Goal: Find specific page/section: Locate a particular part of the current website

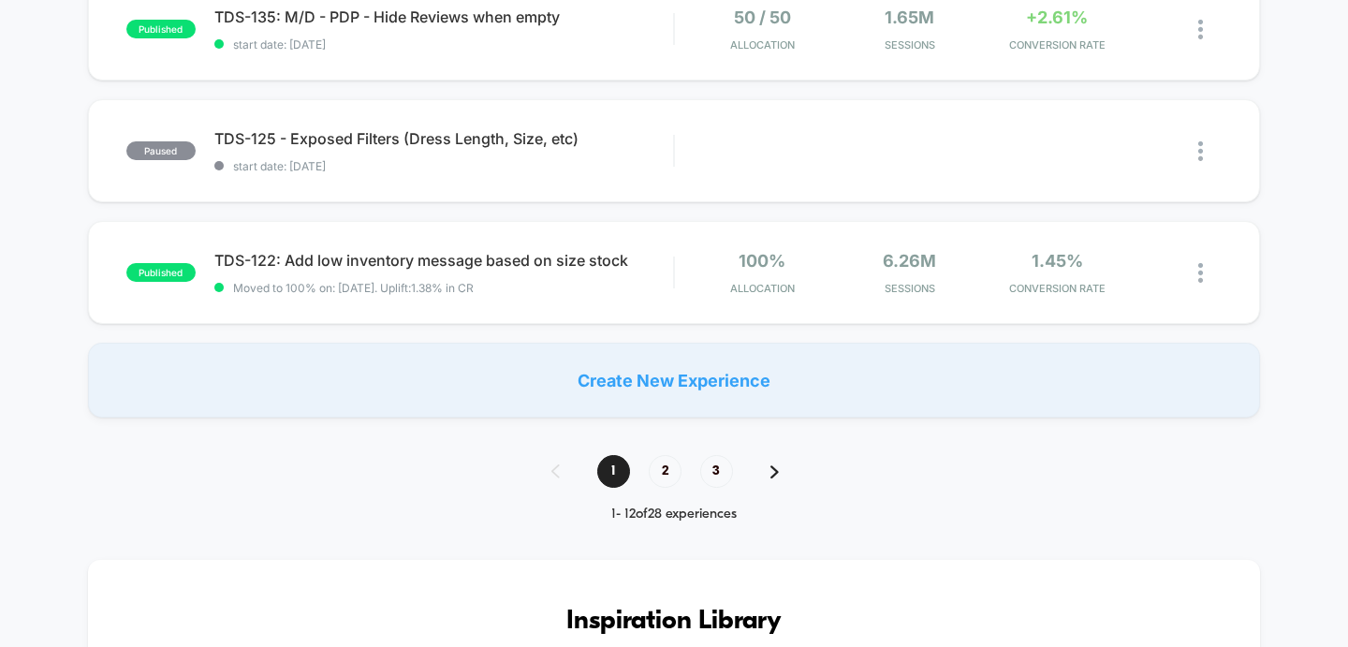
scroll to position [1360, 0]
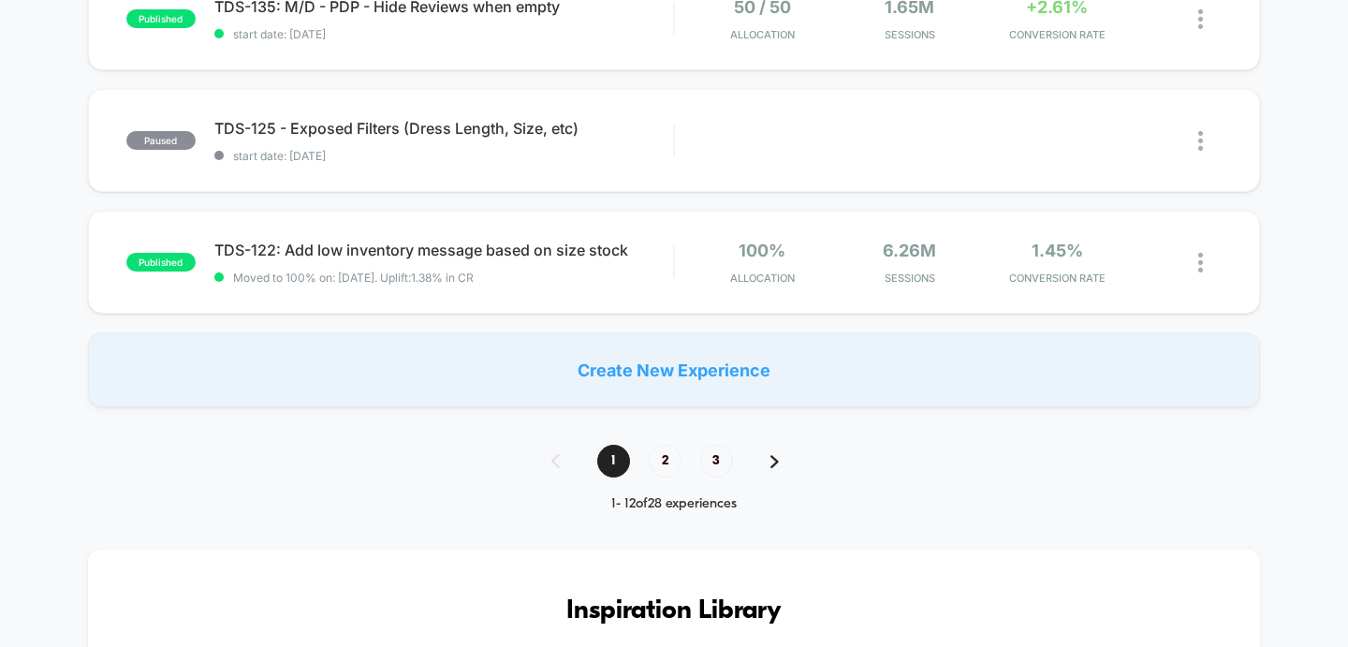
click at [666, 479] on div "1 2 3 1 - 12 of 28 experiences" at bounding box center [675, 478] width 284 height 67
click at [665, 462] on span "2" at bounding box center [665, 461] width 33 height 33
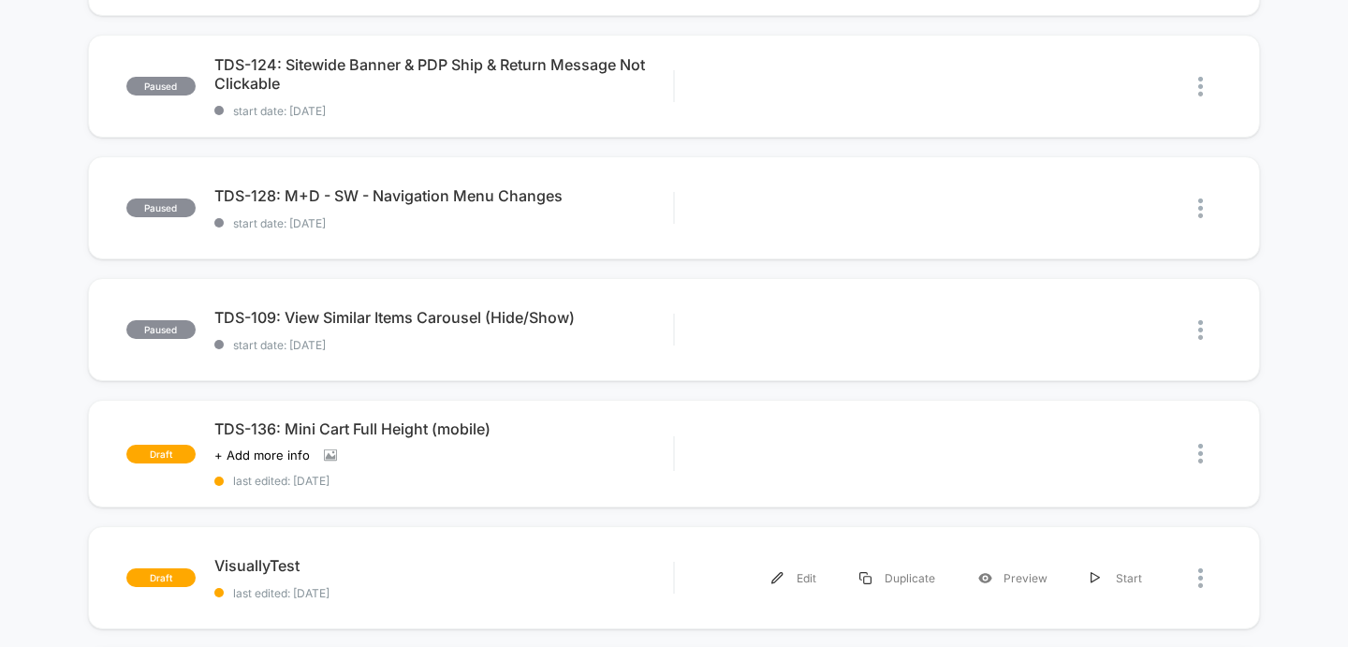
scroll to position [356, 0]
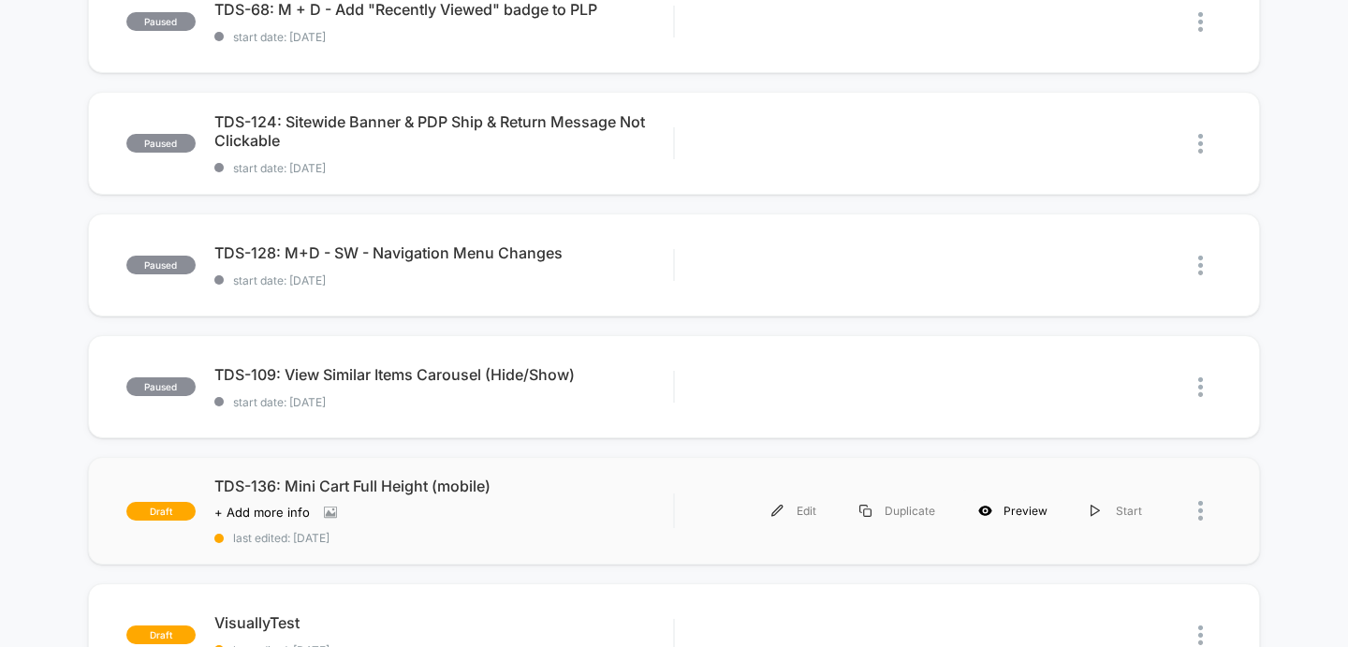
click at [1030, 515] on div "Preview" at bounding box center [1013, 511] width 112 height 42
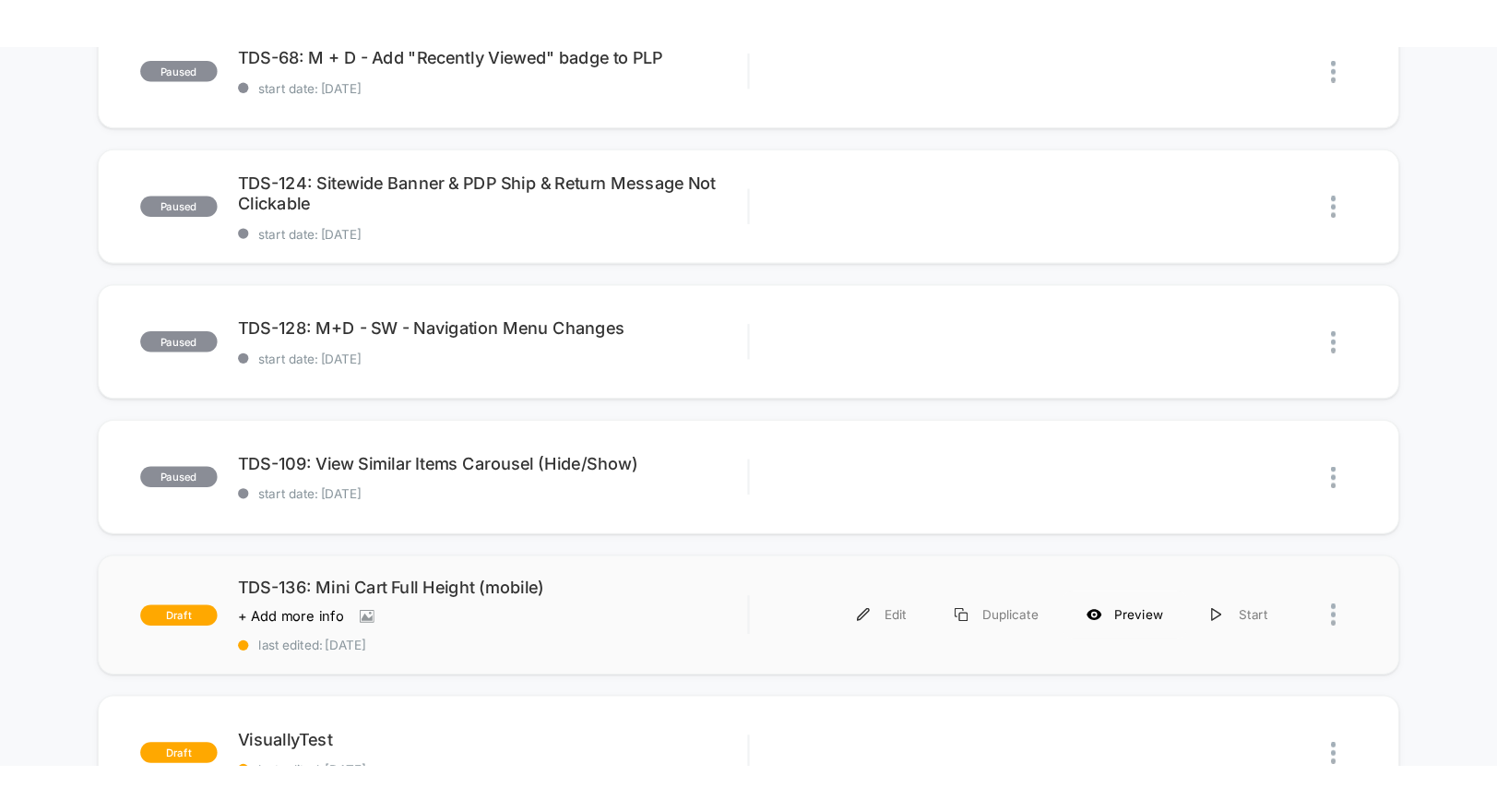
scroll to position [355, 0]
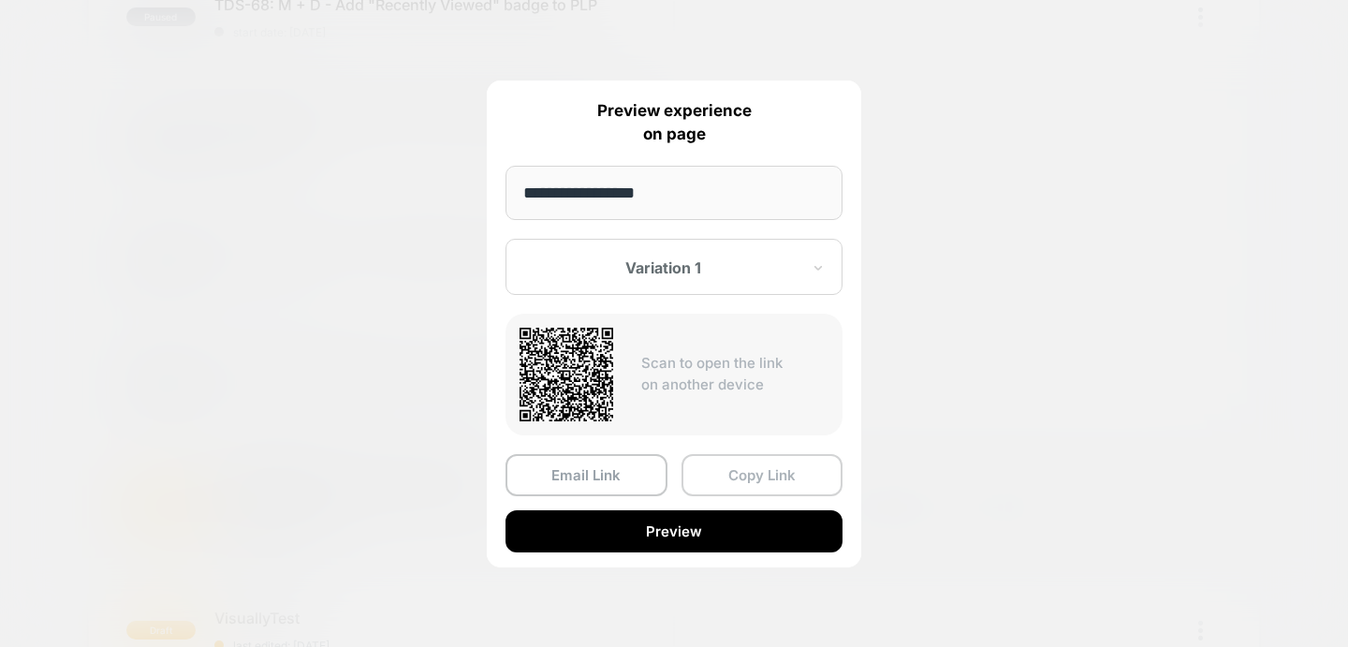
click at [789, 488] on button "Copy Link" at bounding box center [763, 475] width 162 height 42
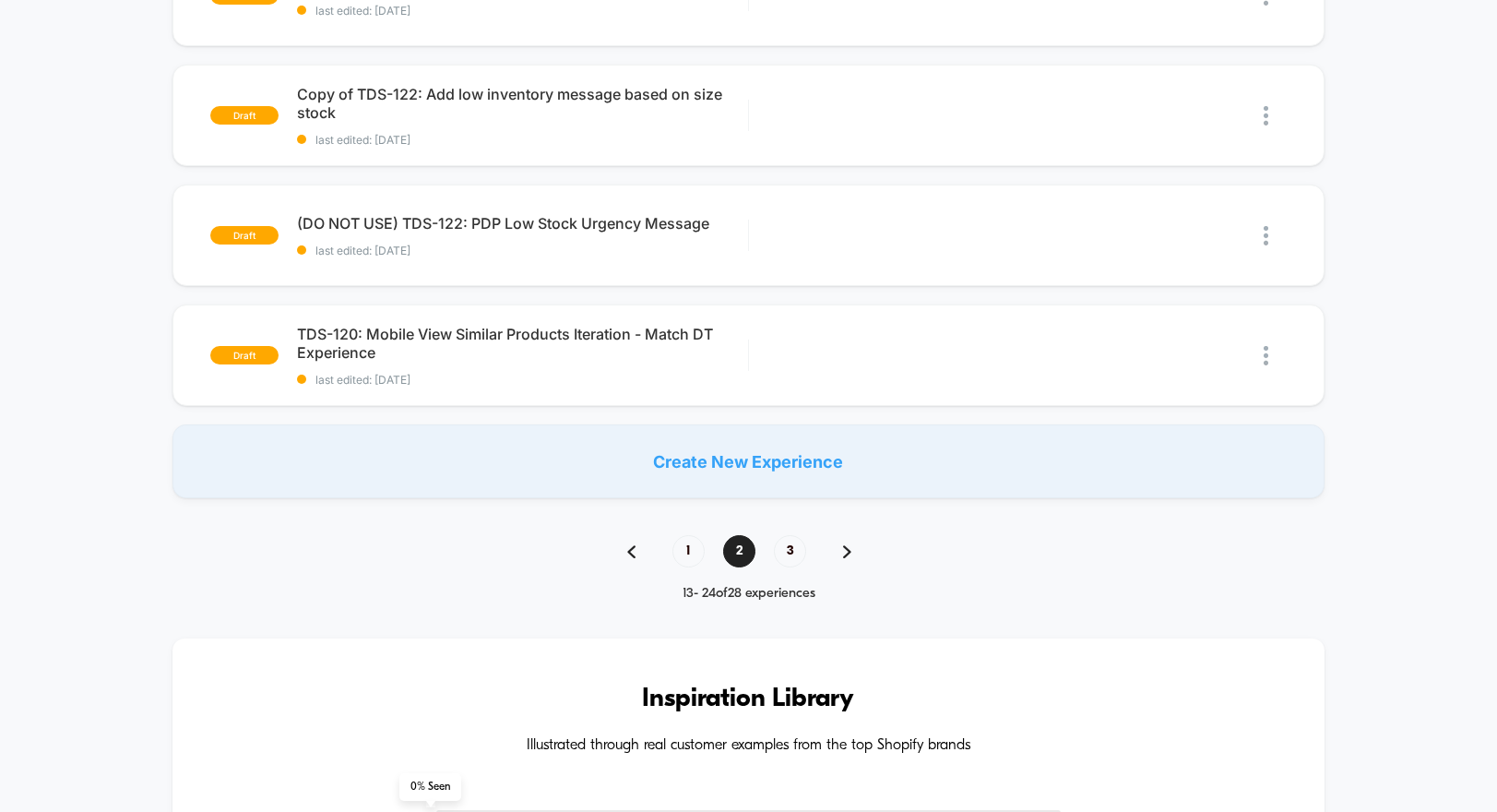
scroll to position [1261, 0]
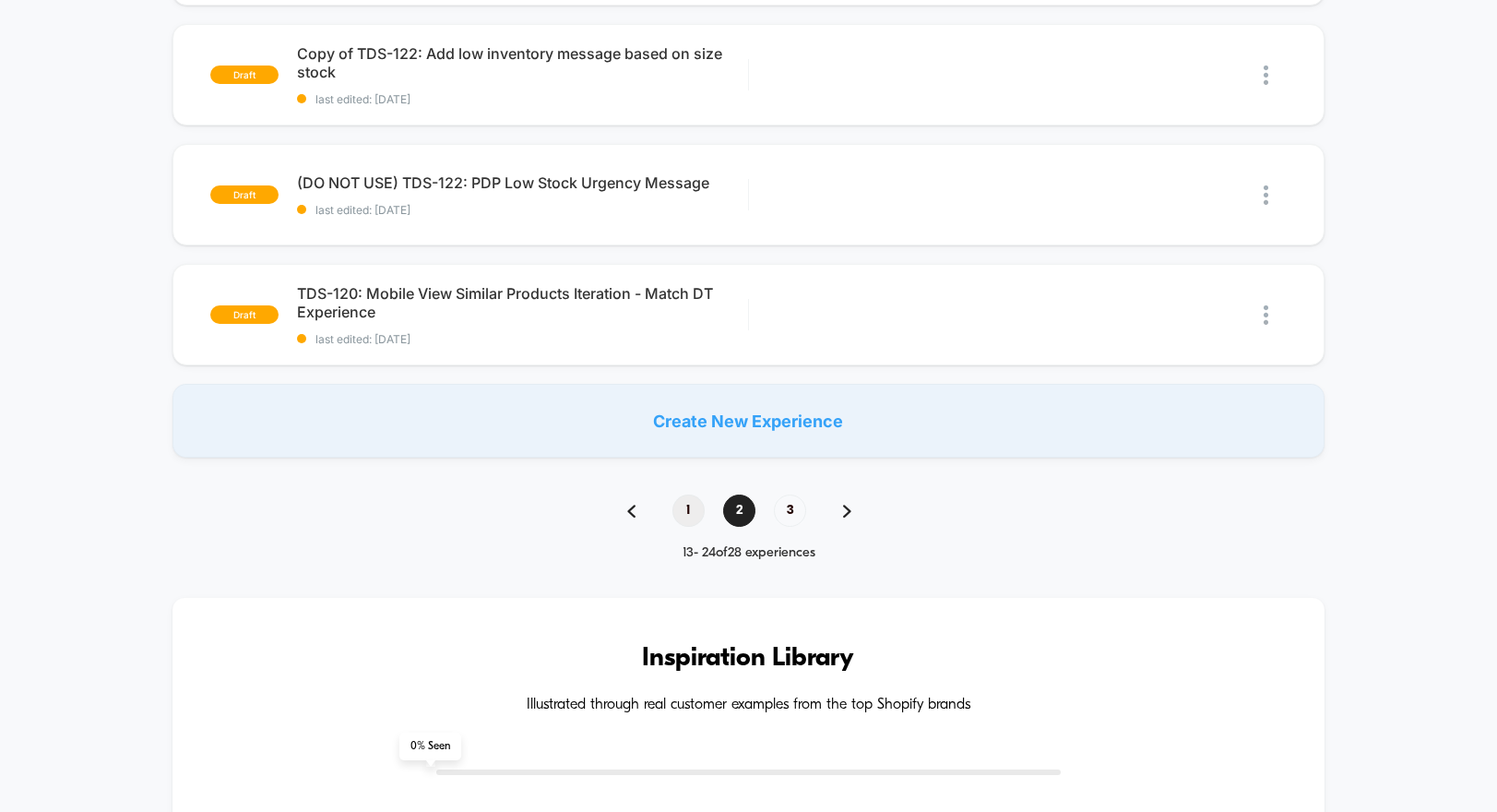
click at [685, 496] on span "1" at bounding box center [688, 510] width 33 height 33
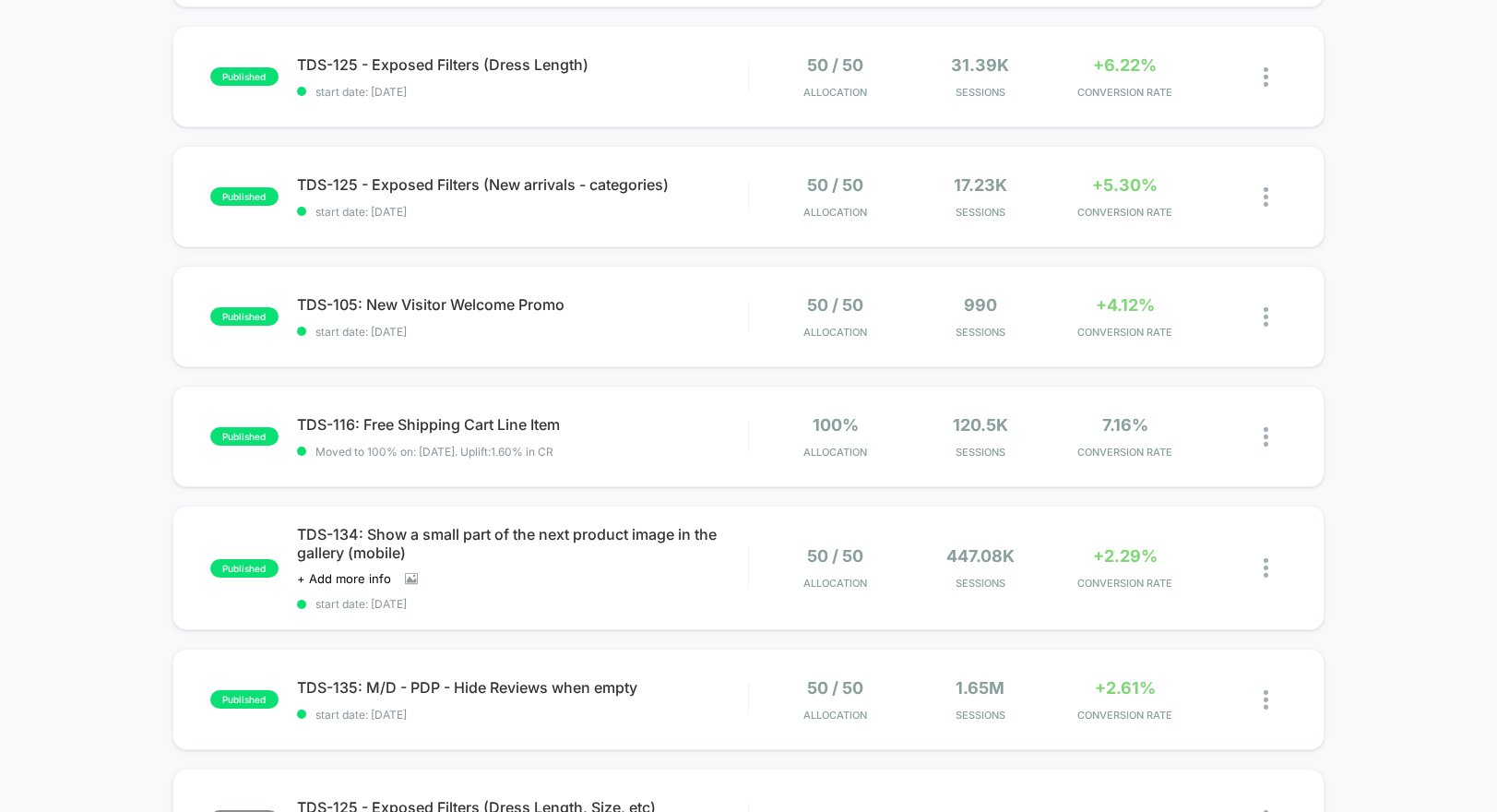
scroll to position [660, 0]
click at [469, 416] on span "TDS-116: Free Shipping Cart Line Item Click to edit experience details" at bounding box center [522, 423] width 451 height 19
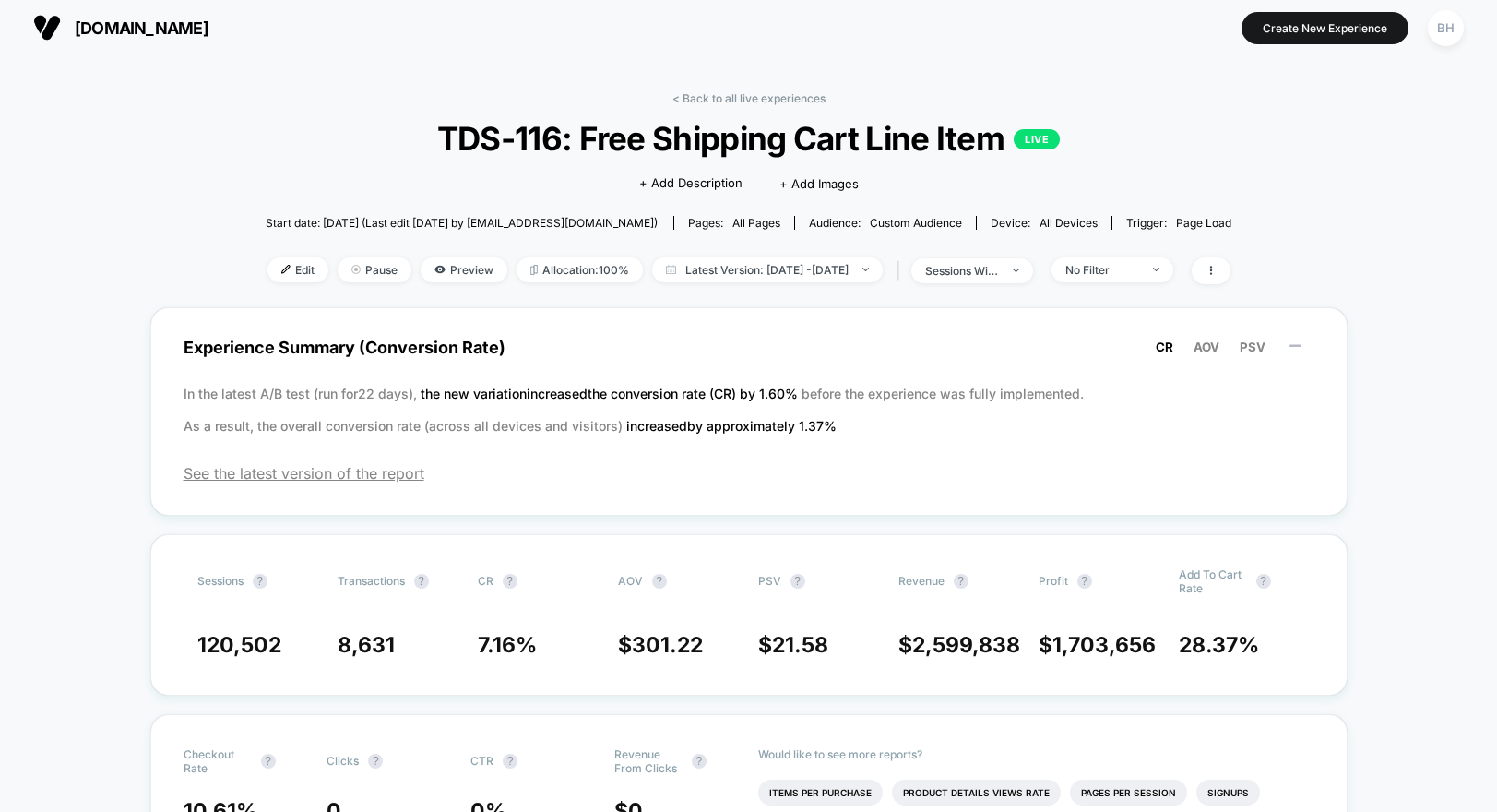
scroll to position [8, 0]
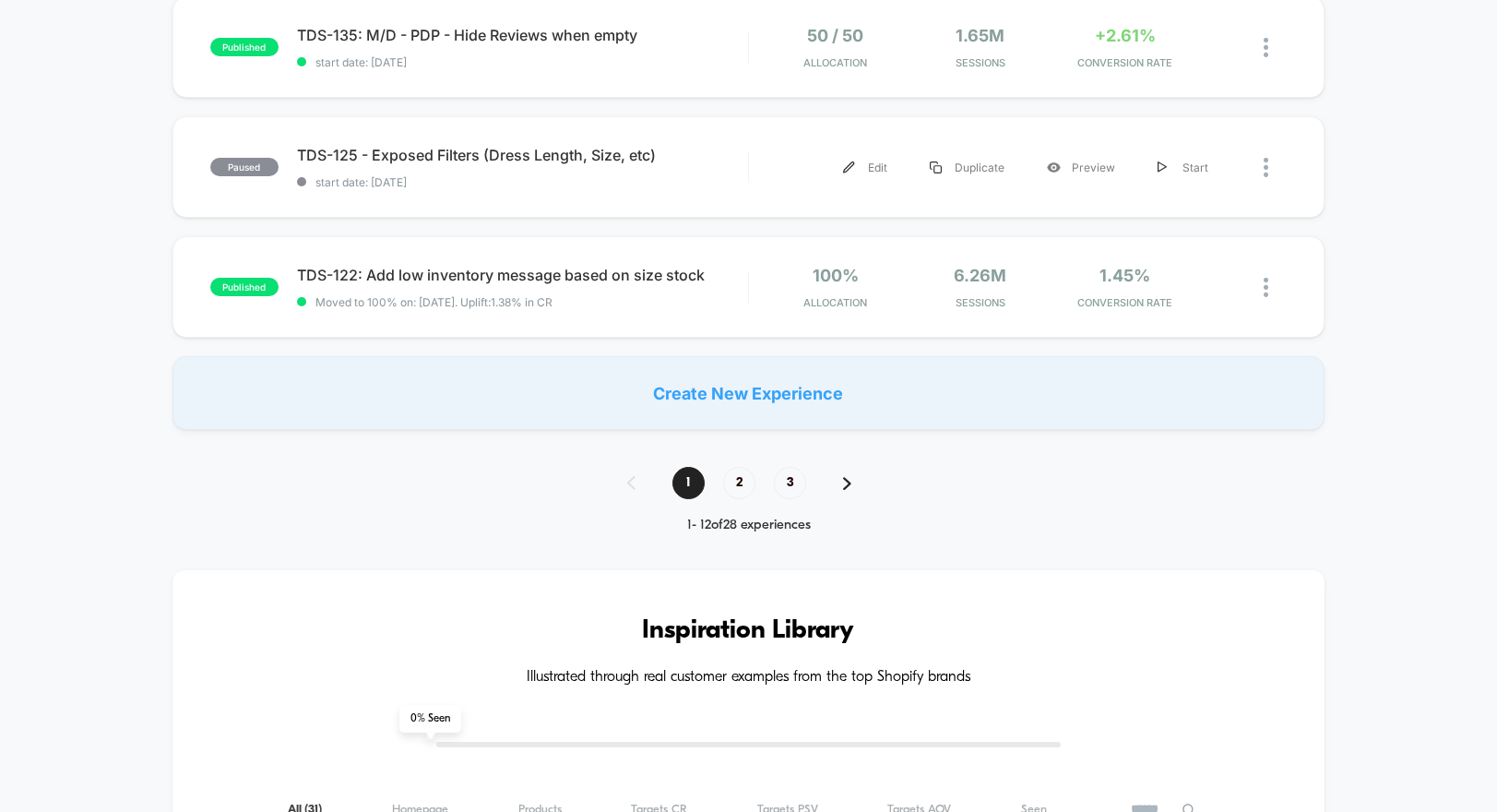
scroll to position [1316, 0]
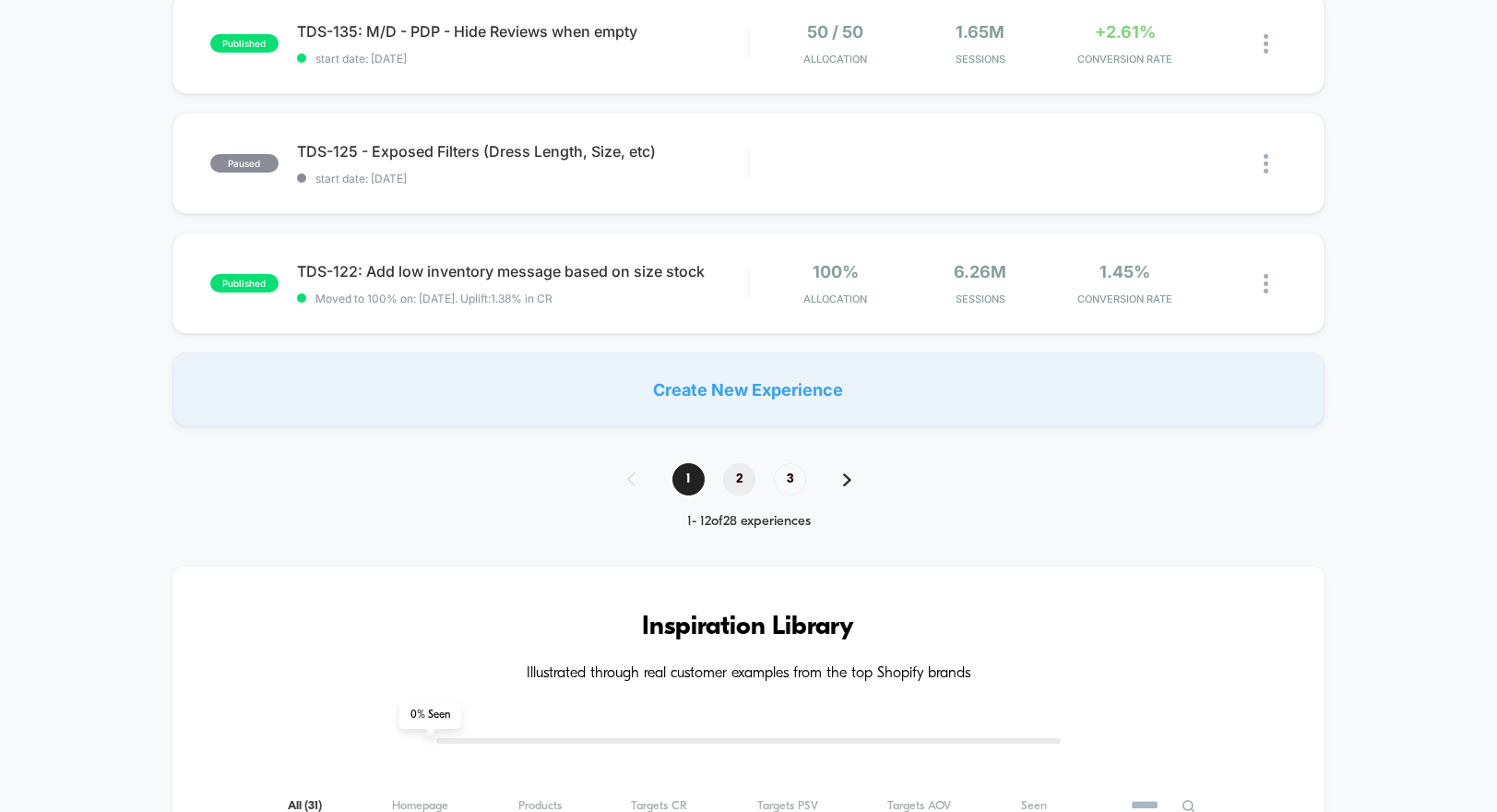
click at [745, 480] on span "2" at bounding box center [739, 479] width 33 height 33
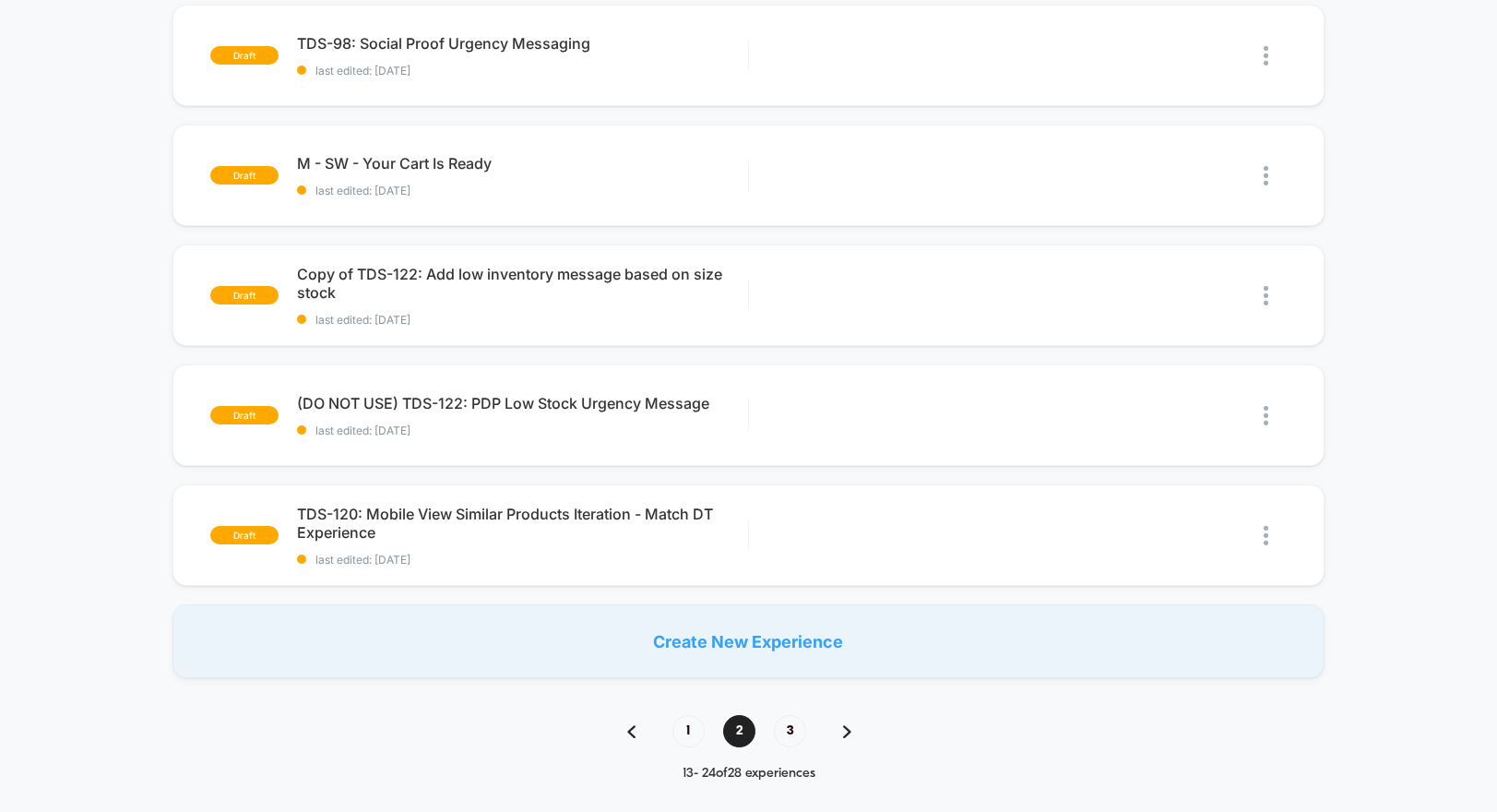
scroll to position [1043, 0]
click at [784, 637] on div "1 2 3 13 - 24 of 28 experiences" at bounding box center [749, 746] width 280 height 66
click at [787, 637] on span "3" at bounding box center [789, 729] width 33 height 33
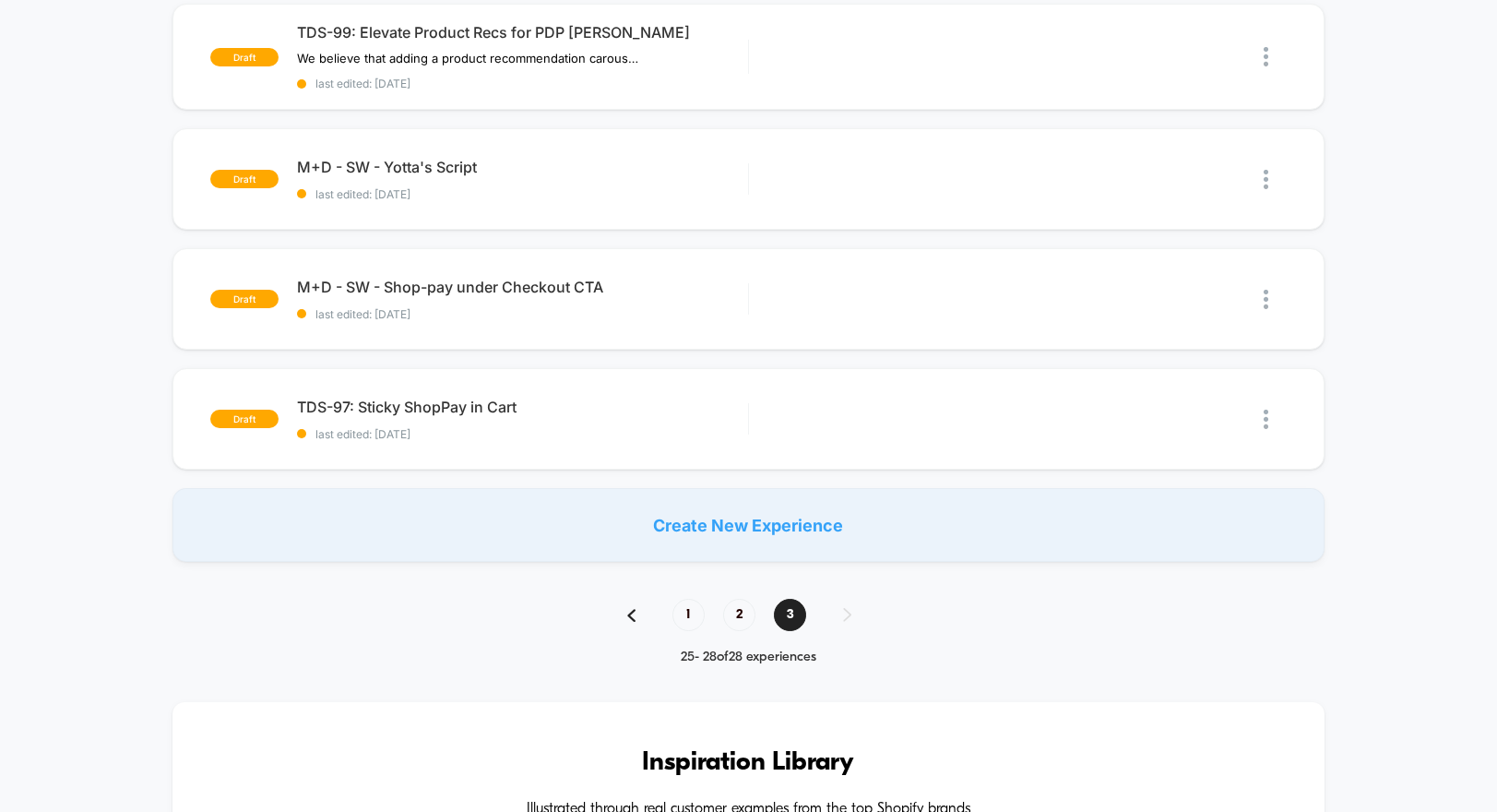
scroll to position [204, 0]
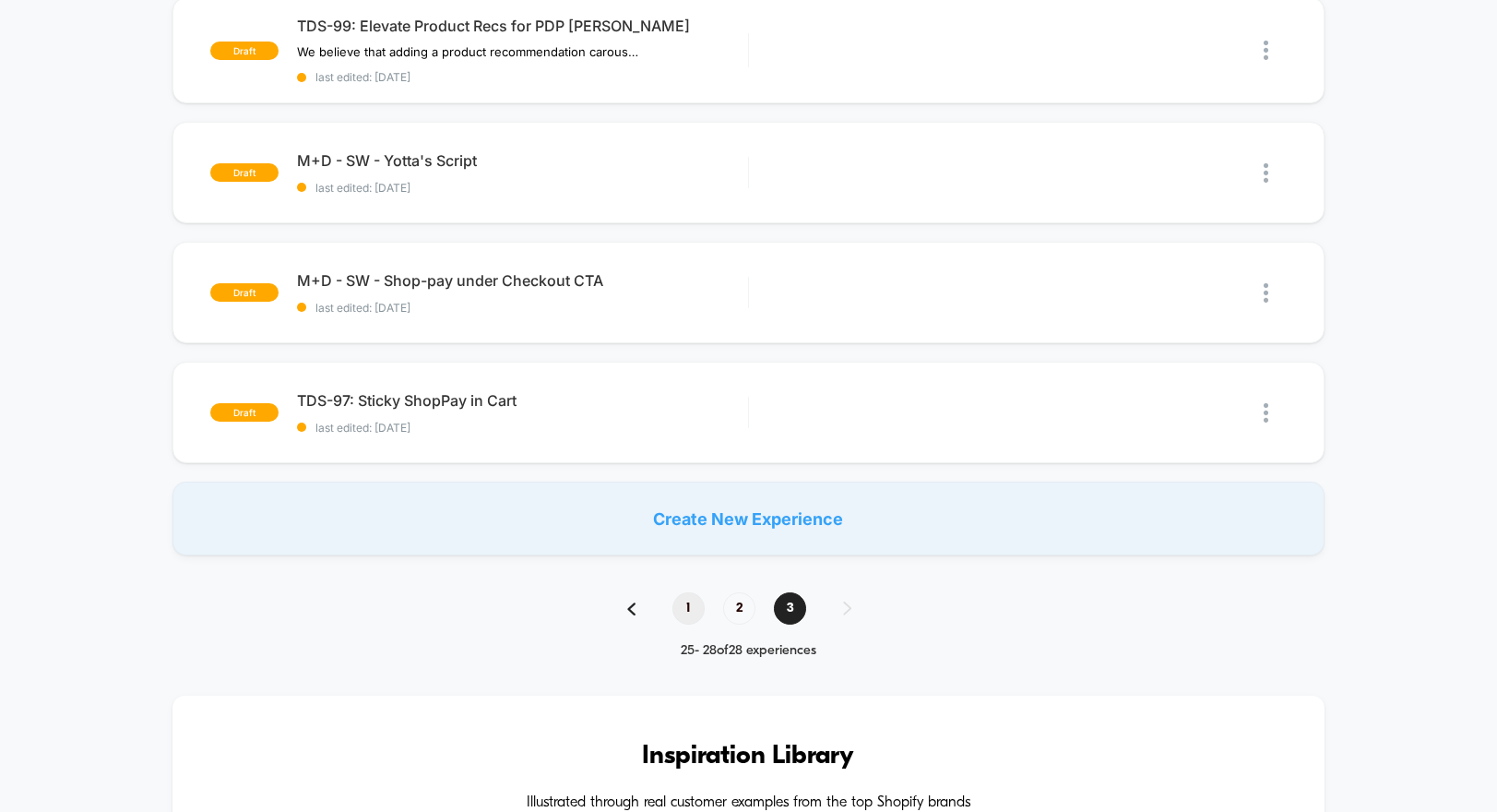
click at [681, 601] on span "1" at bounding box center [688, 608] width 33 height 33
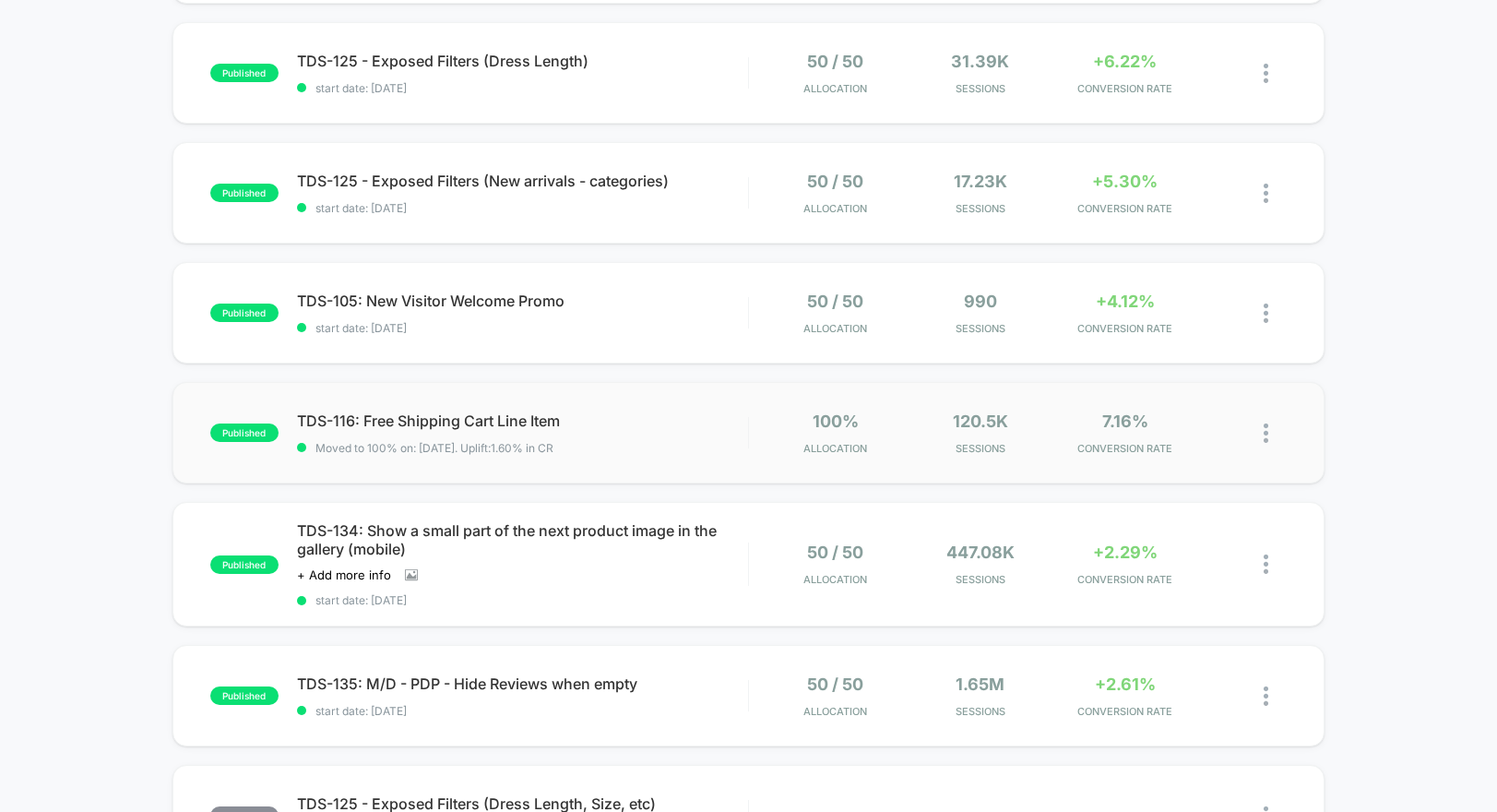
scroll to position [695, 0]
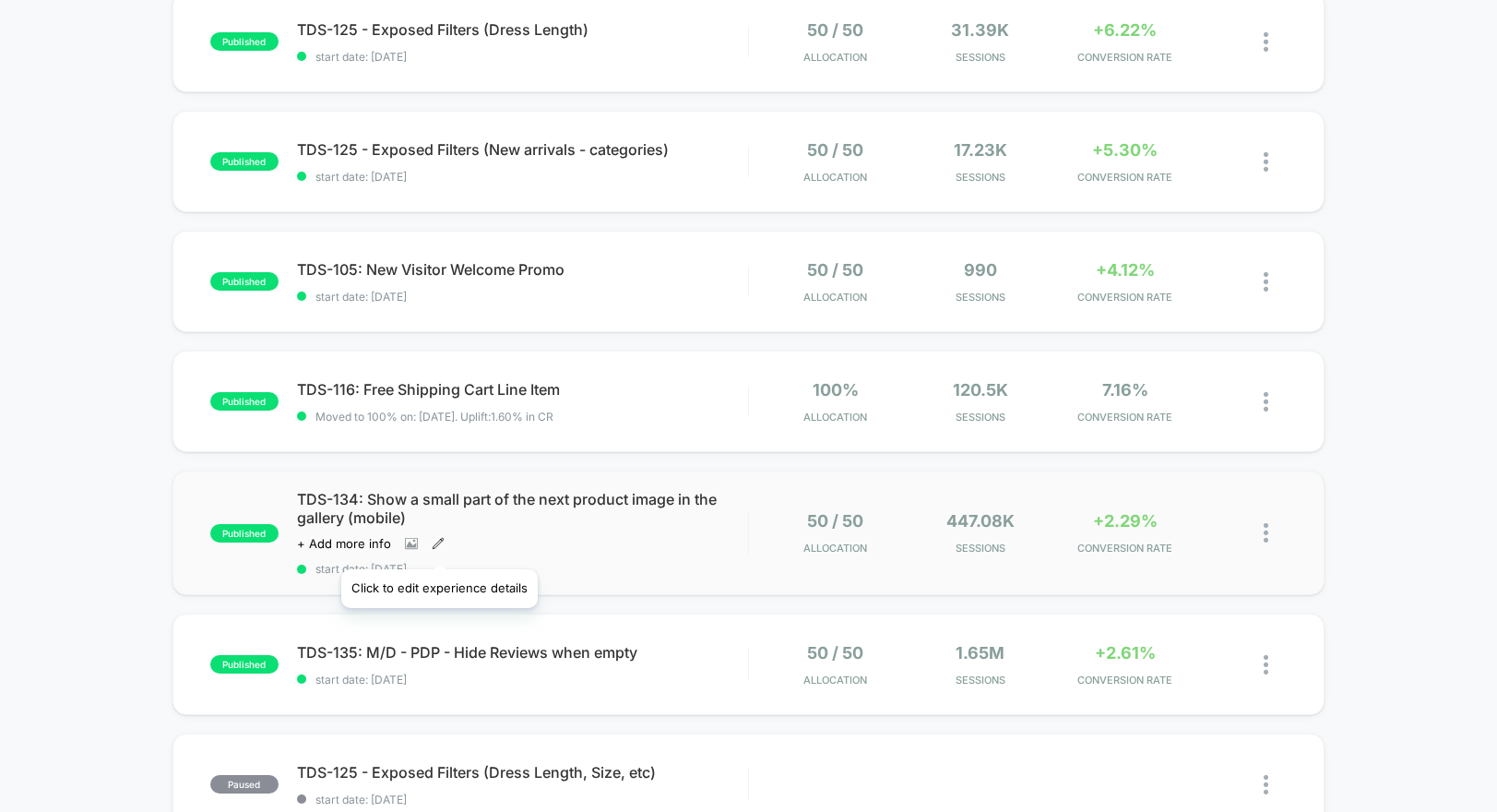
click at [439, 546] on icon at bounding box center [438, 543] width 13 height 13
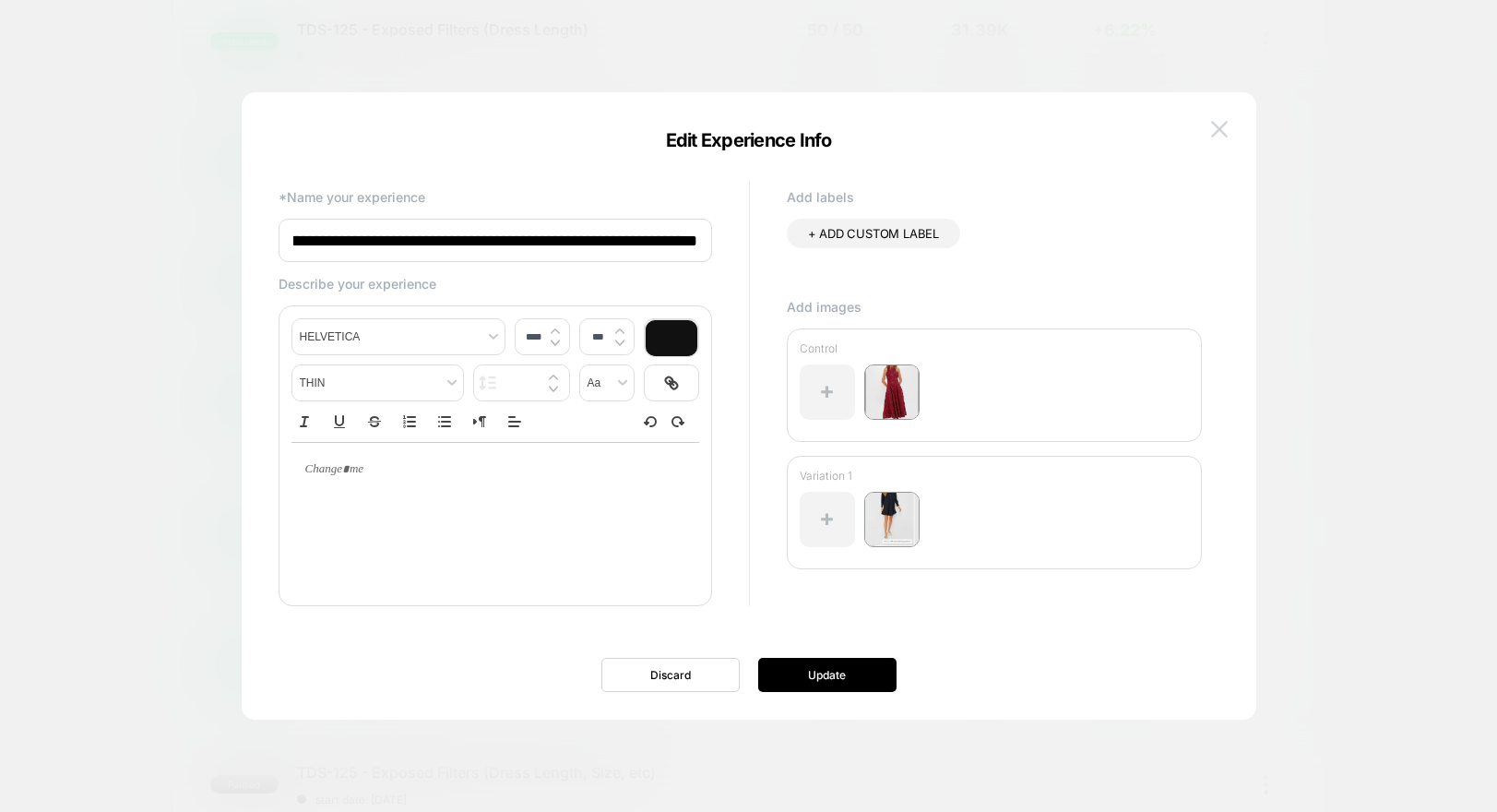
scroll to position [0, 0]
click at [1223, 127] on img at bounding box center [1219, 129] width 17 height 16
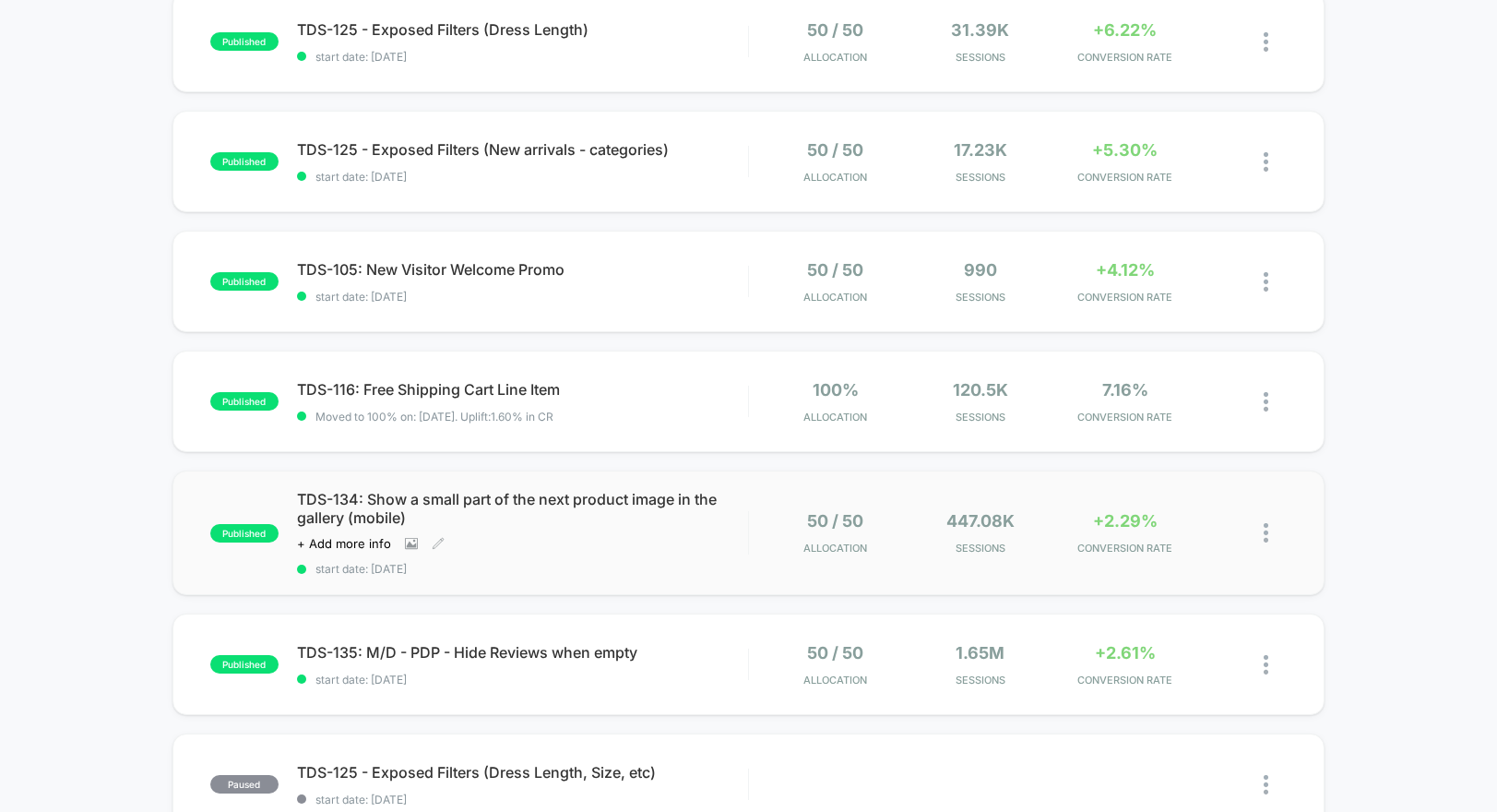
click at [633, 511] on span "TDS-134: Show a small part of the next product image in the gallery (mobile)" at bounding box center [522, 508] width 451 height 36
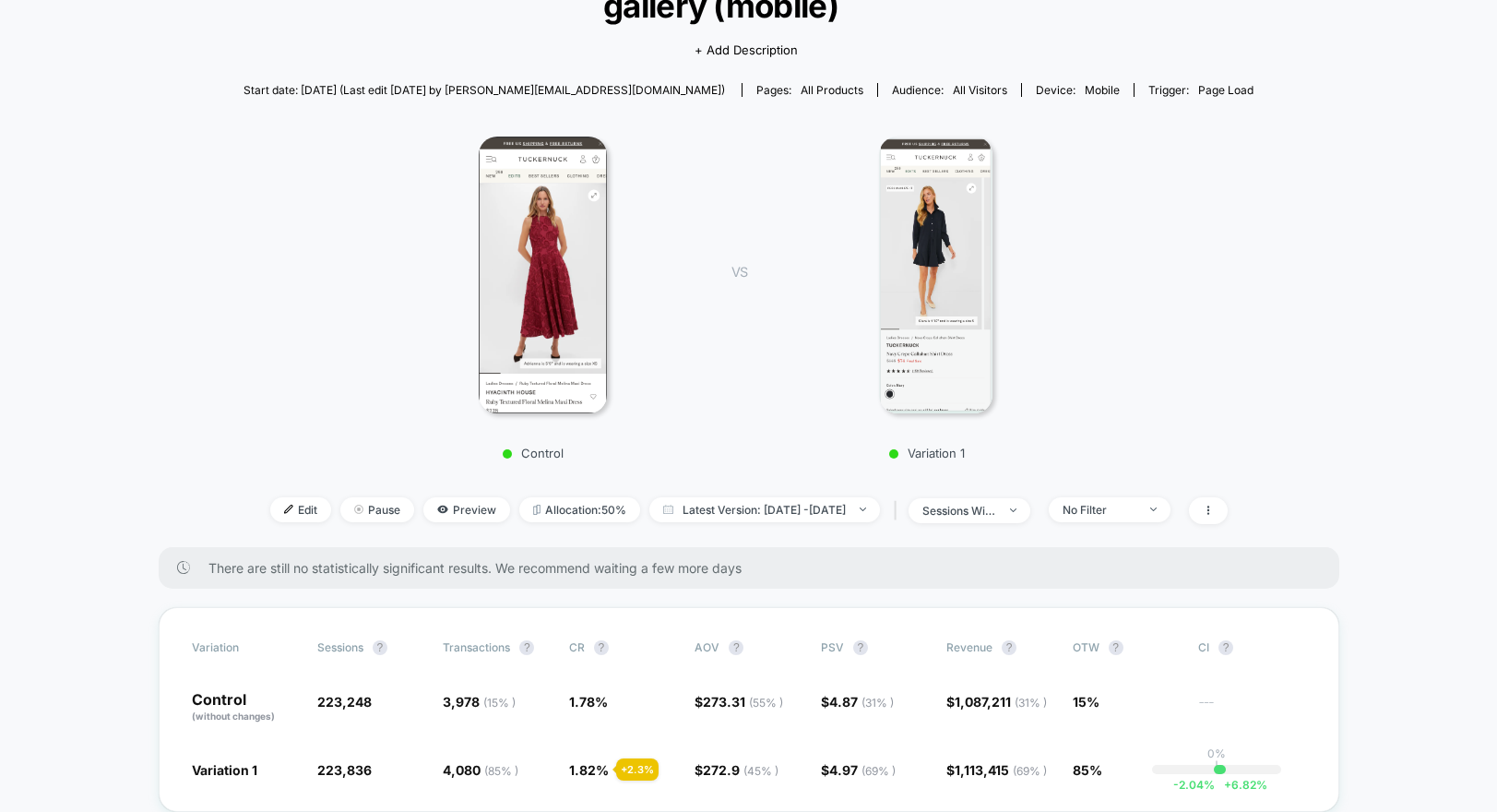
scroll to position [195, 0]
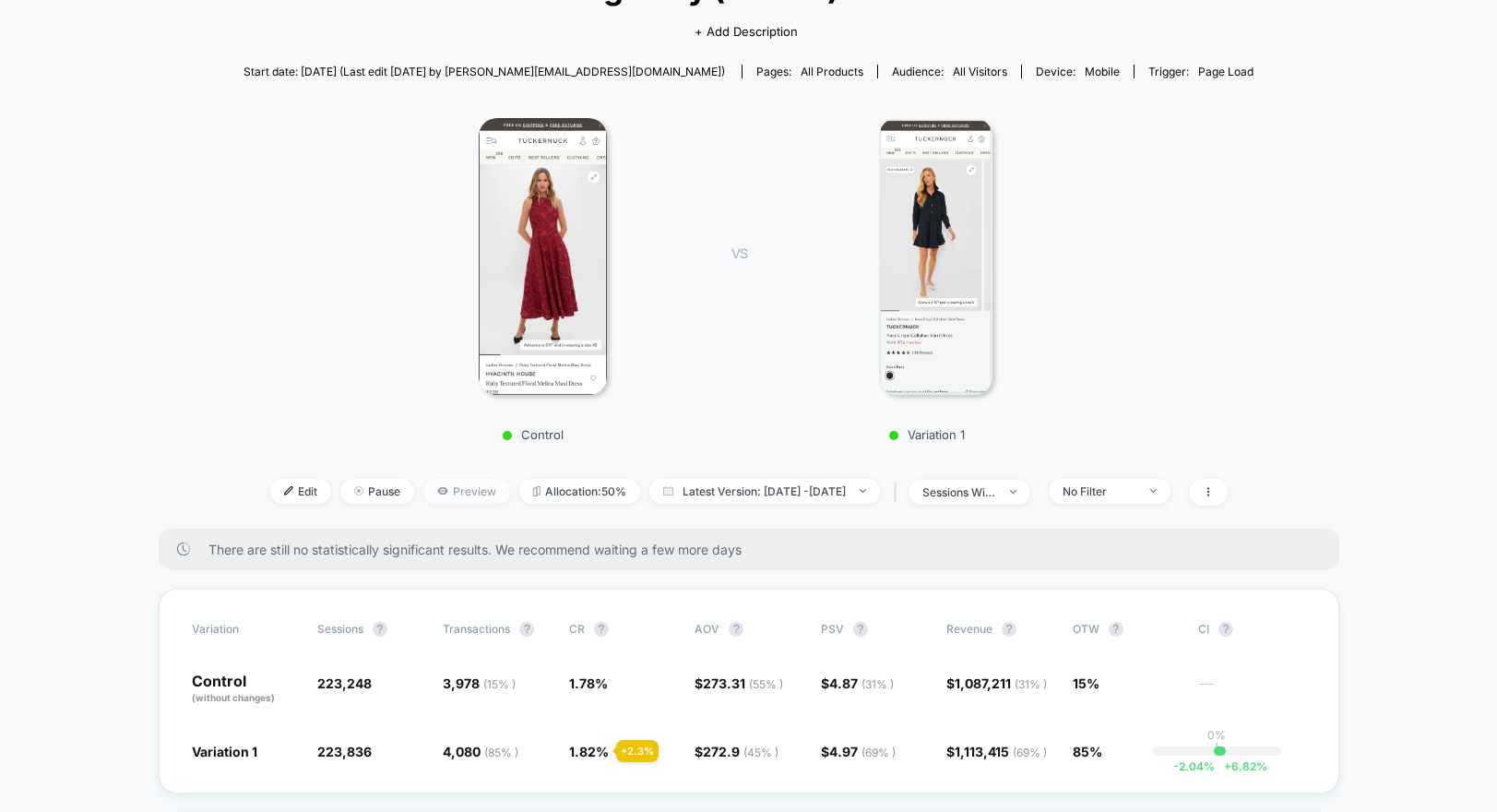
click at [424, 495] on span "Preview" at bounding box center [467, 491] width 87 height 25
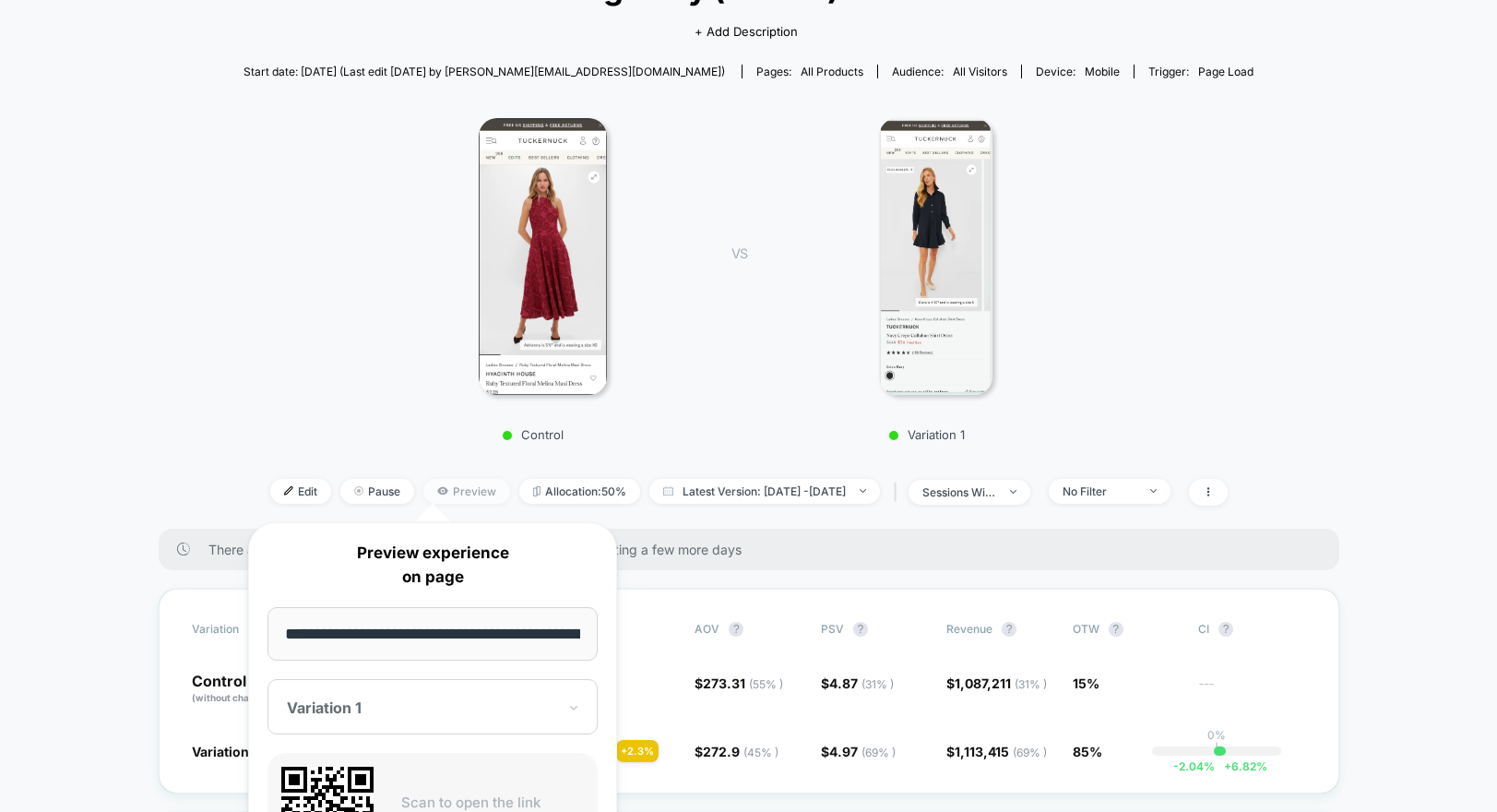
scroll to position [0, 136]
click at [196, 229] on div "Control VS Variation 1" at bounding box center [740, 273] width 1181 height 354
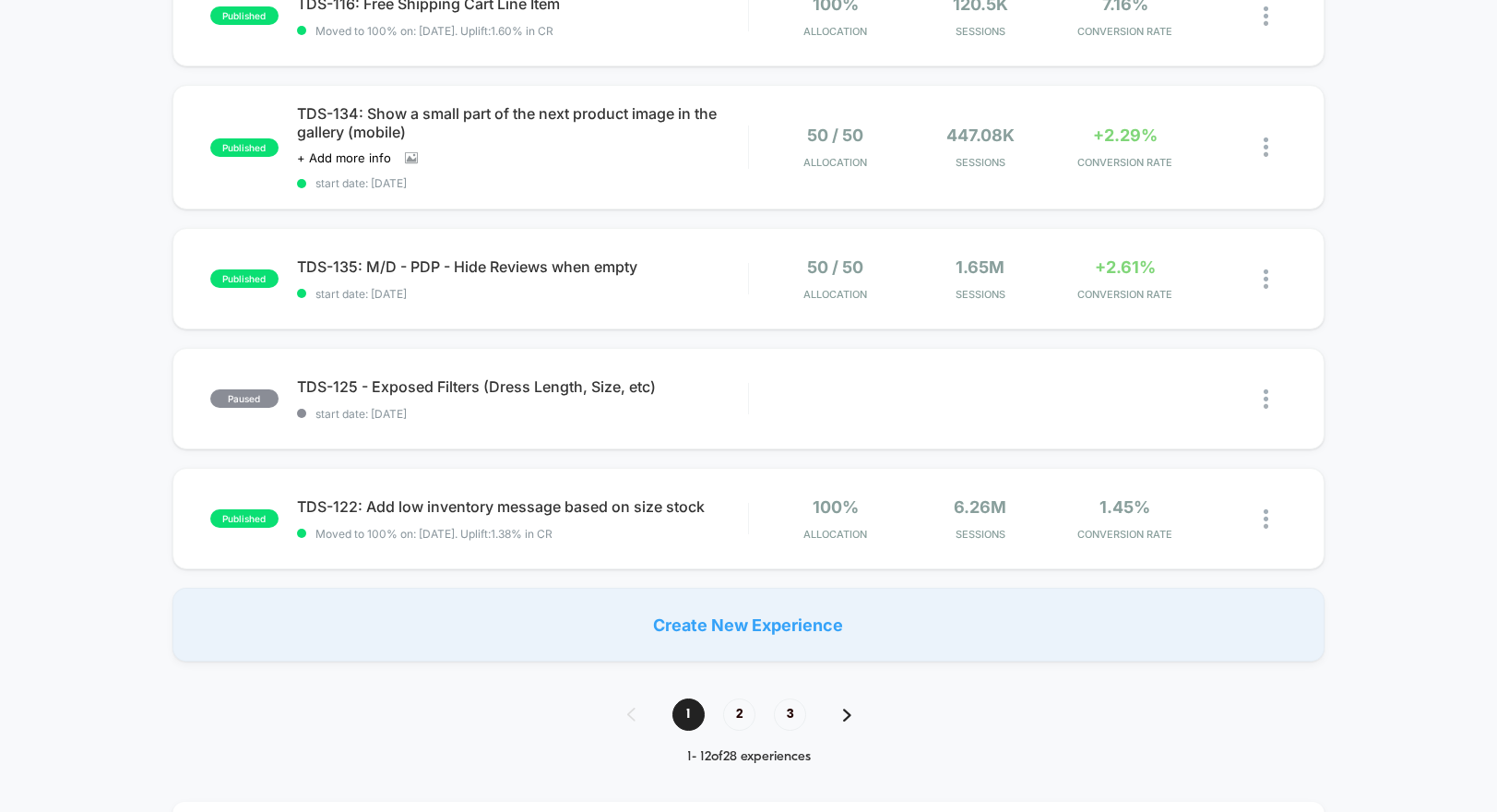
scroll to position [1081, 0]
click at [735, 637] on span "2" at bounding box center [739, 713] width 33 height 33
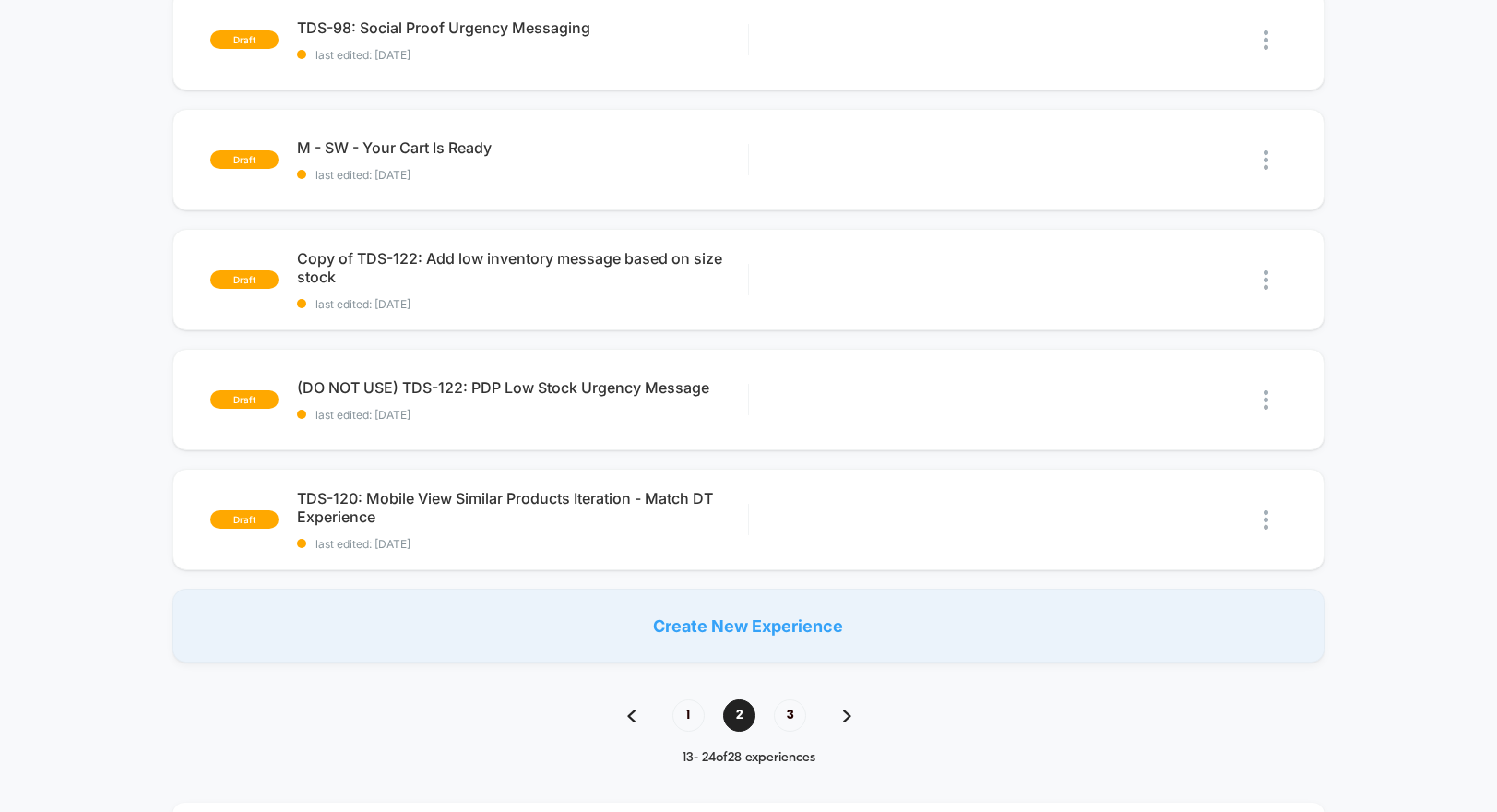
scroll to position [1058, 0]
